Goal: Task Accomplishment & Management: Complete application form

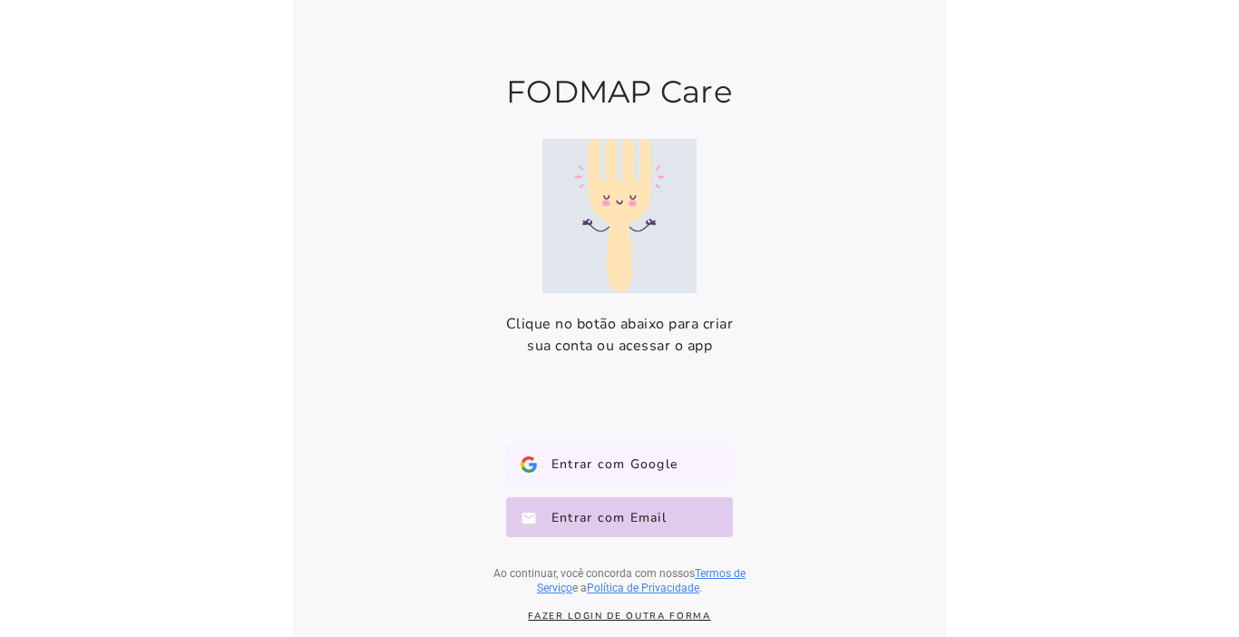
click at [593, 451] on button "Entrar com Google Google" at bounding box center [619, 464] width 227 height 40
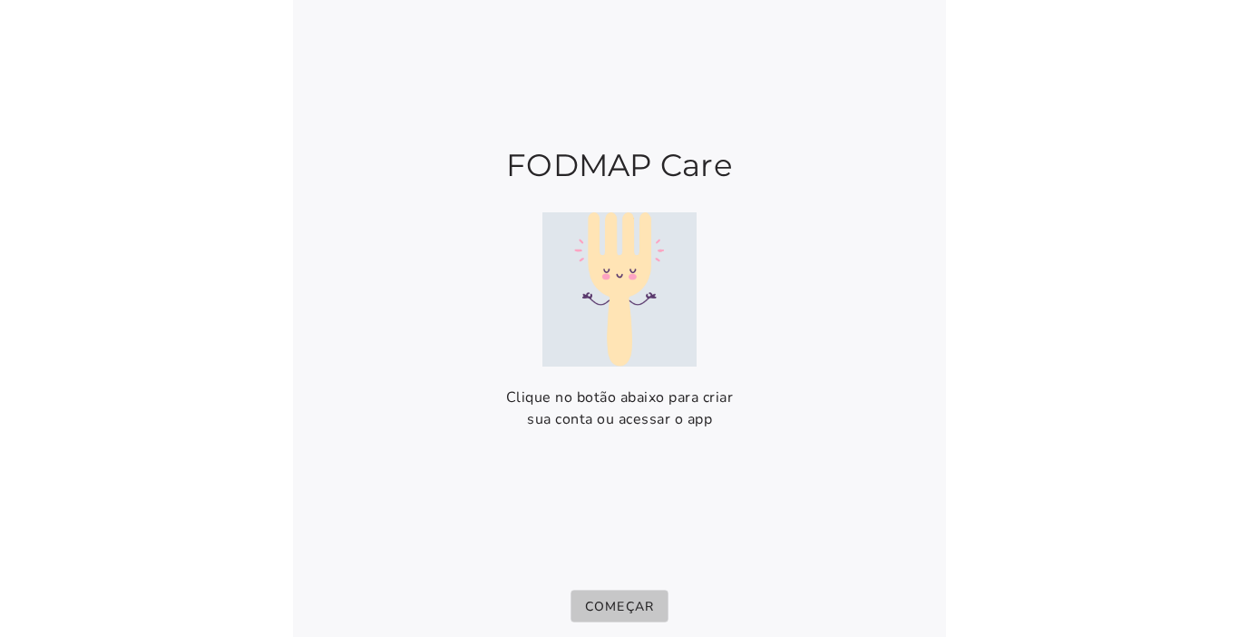
click at [621, 595] on button "Começar" at bounding box center [620, 606] width 99 height 33
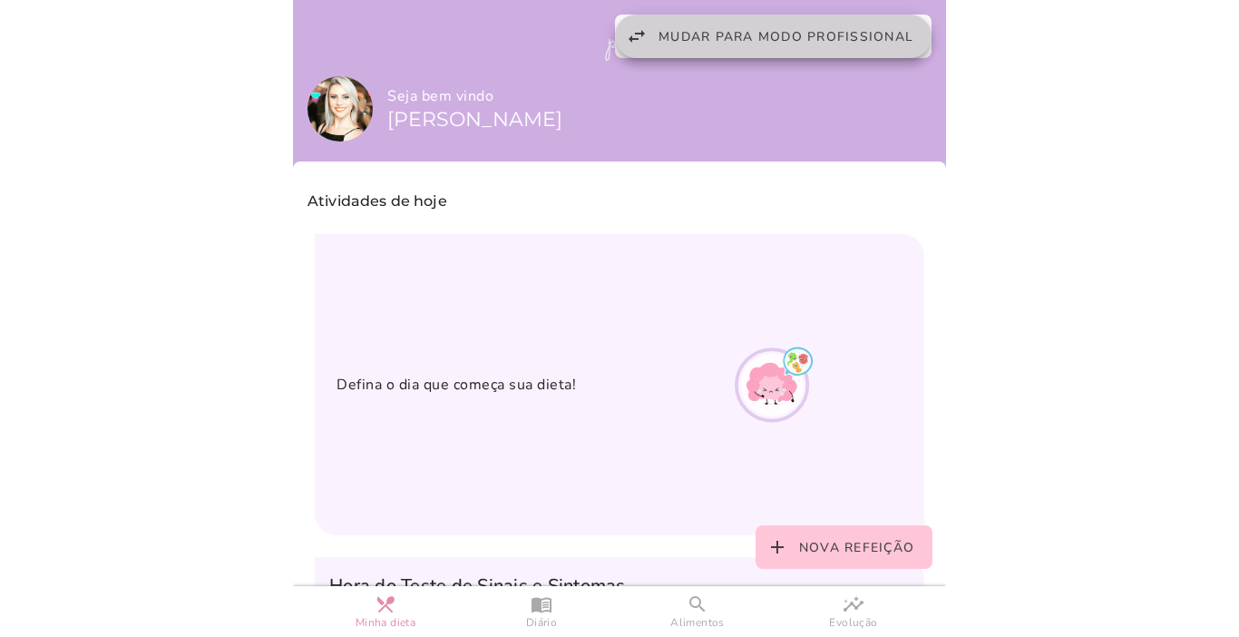
click at [800, 43] on span "Mudar para modo profissional" at bounding box center [786, 36] width 255 height 17
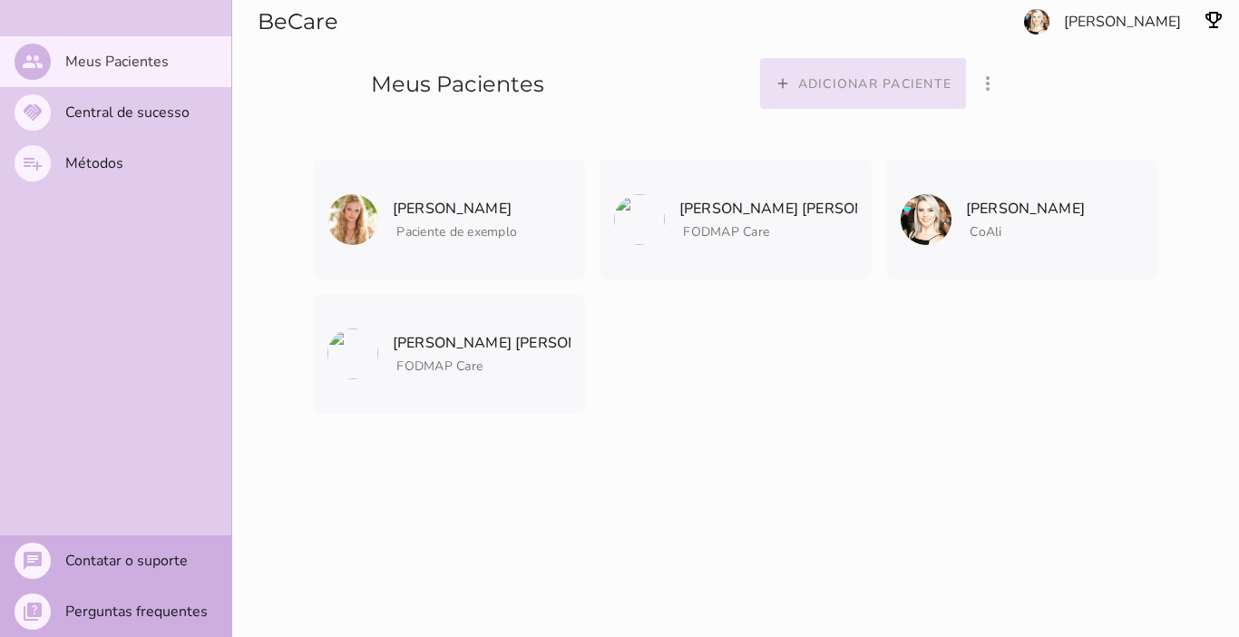
click at [0, 0] on slot "Adicionar paciente" at bounding box center [0, 0] width 0 height 0
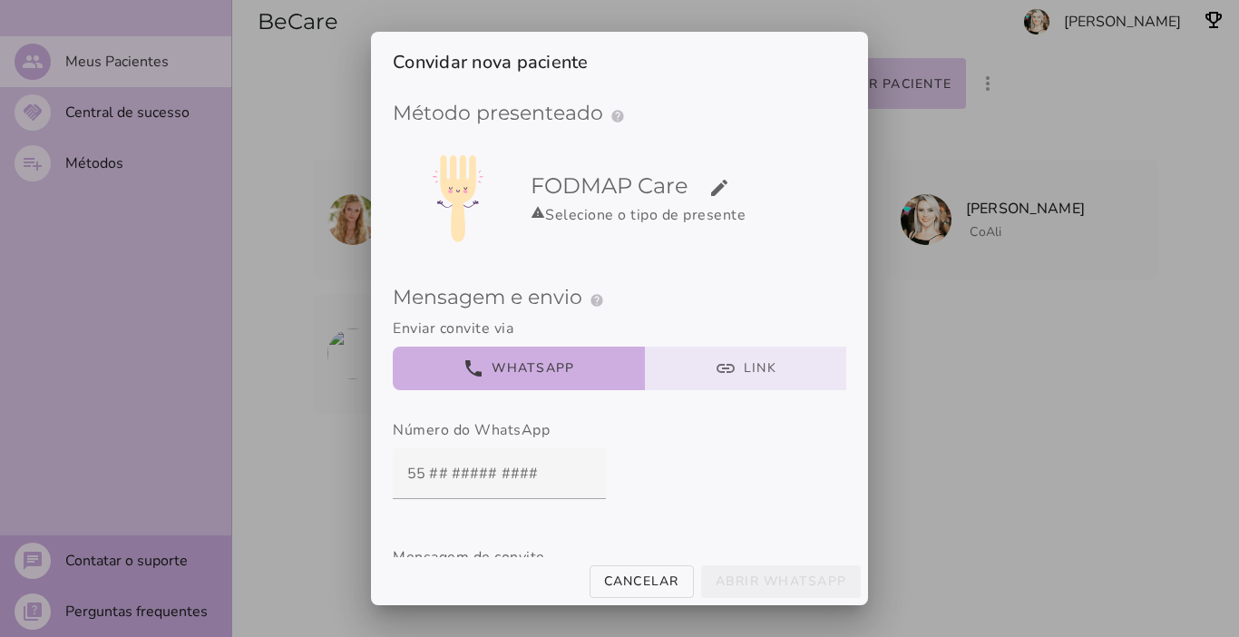
click at [729, 357] on button "link Link" at bounding box center [746, 369] width 202 height 44
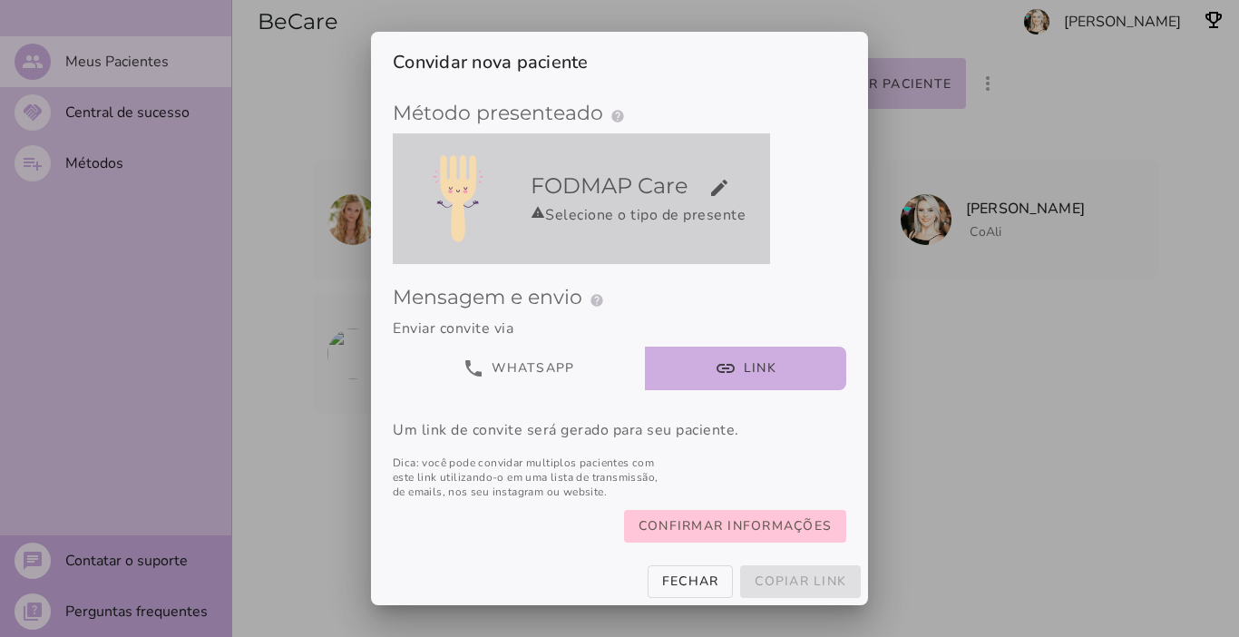
click at [730, 234] on div "FODMAP Care edit warning Selecione o tipo de presente" at bounding box center [646, 198] width 247 height 83
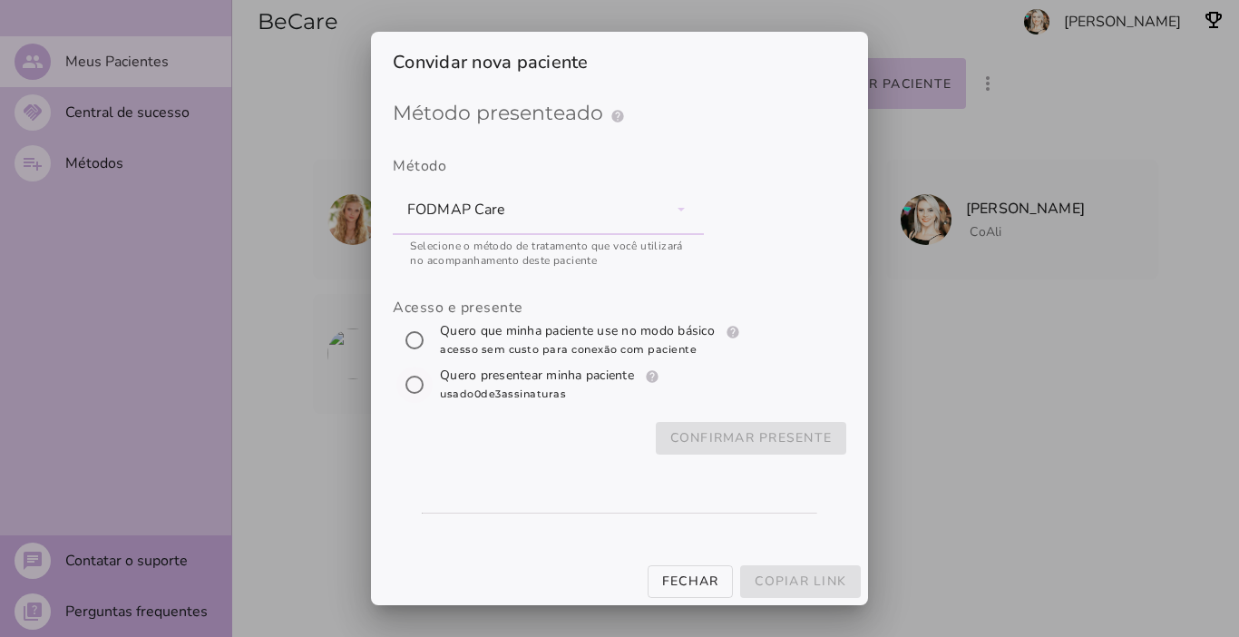
click at [408, 381] on input "[object Object]" at bounding box center [415, 385] width 44 height 44
radio input "****"
type mwc-radio "subscription"
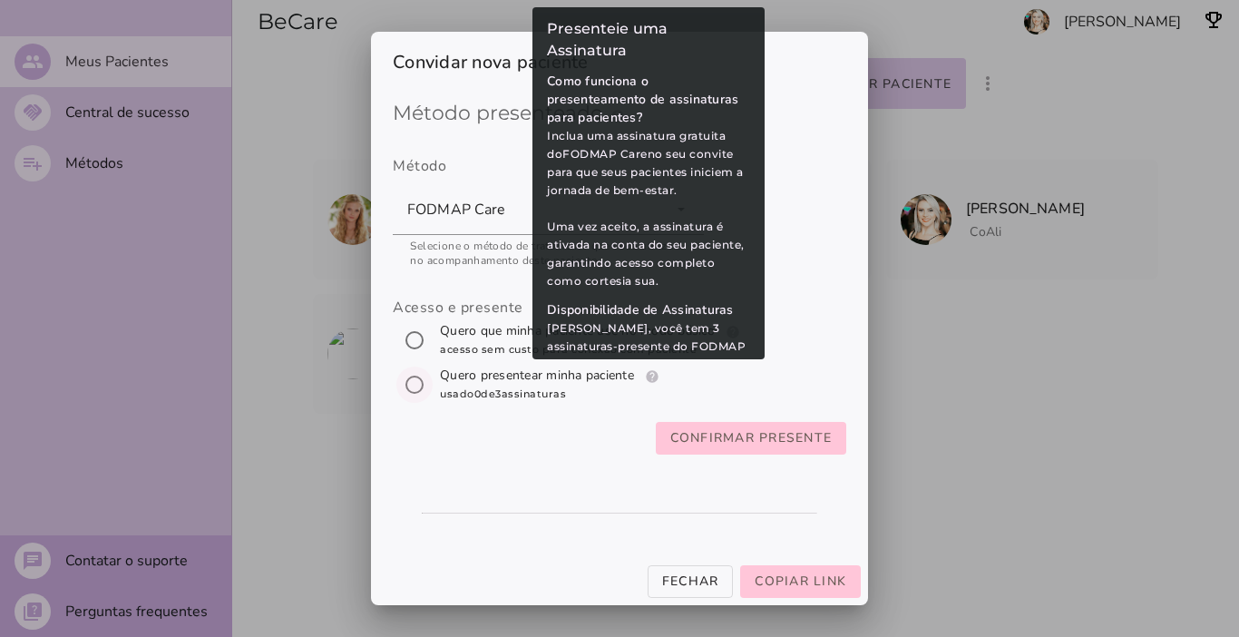
scroll to position [163, 0]
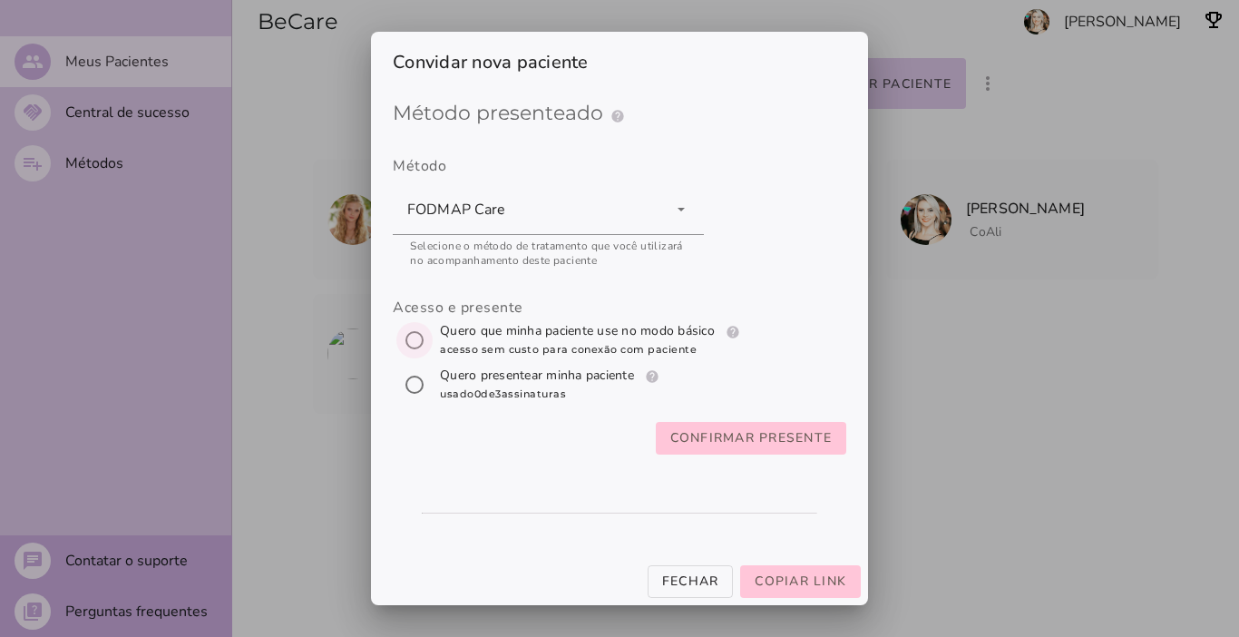
click at [409, 332] on input "[object Object]" at bounding box center [415, 340] width 44 height 44
radio input "****"
type mwc-radio "trial-extension"
click at [0, 0] on slot "Confirmar presente" at bounding box center [0, 0] width 0 height 0
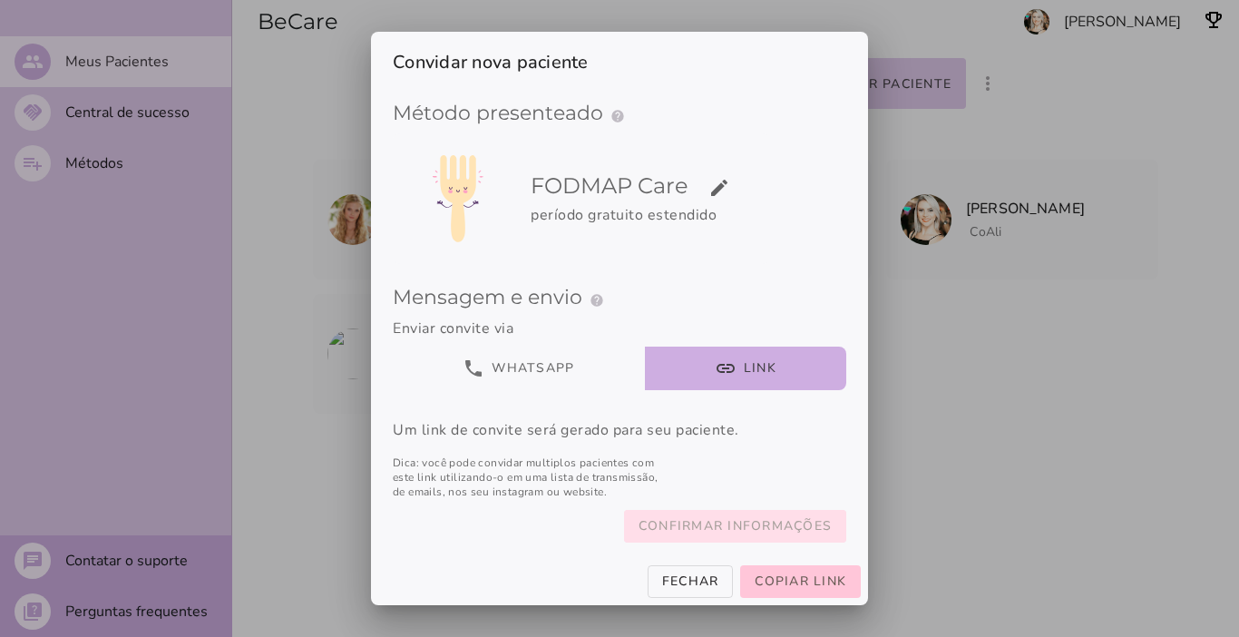
click at [0, 0] on slot "Confirmar informações" at bounding box center [0, 0] width 0 height 0
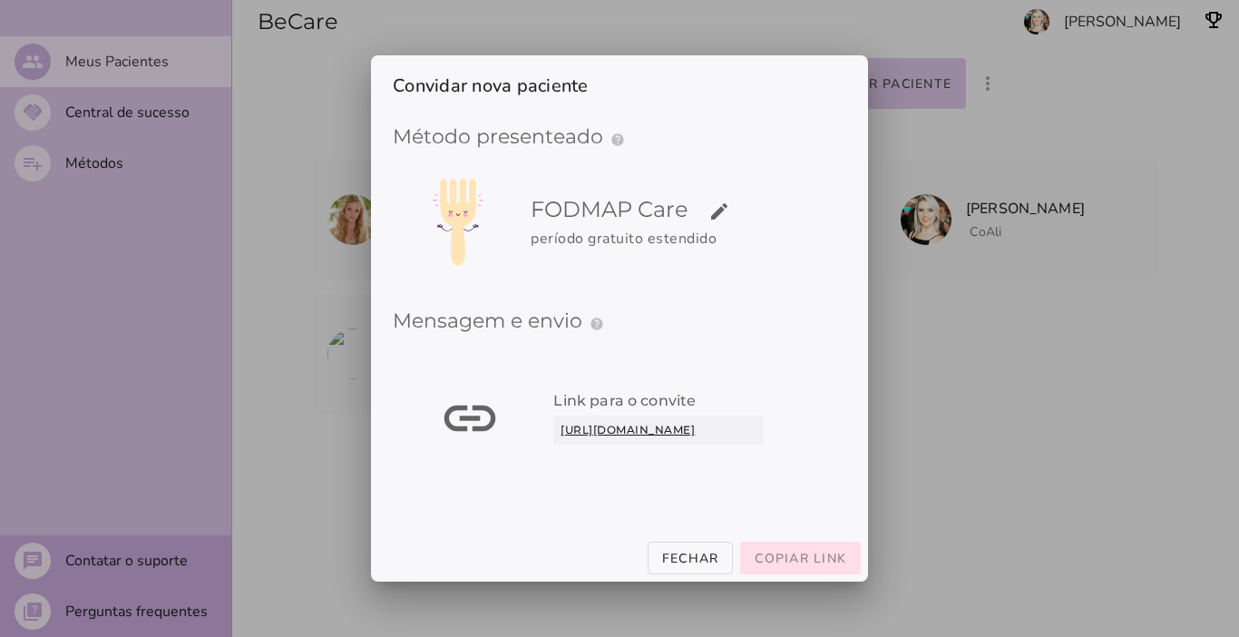
click at [806, 559] on span "Copiar link" at bounding box center [801, 558] width 92 height 17
